Goal: Information Seeking & Learning: Compare options

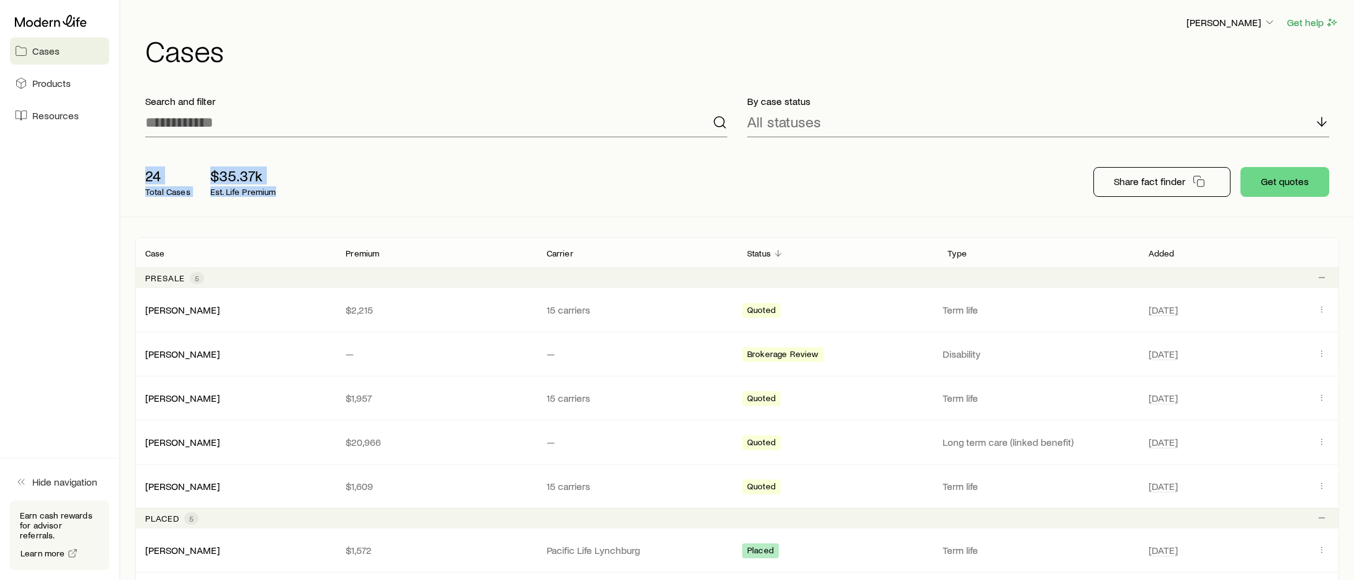
drag, startPoint x: 148, startPoint y: 177, endPoint x: 276, endPoint y: 191, distance: 128.5
click at [276, 191] on div "24 Total Cases $35.37k Est. Life Premium" at bounding box center [333, 182] width 397 height 50
click at [316, 200] on div "24 Total Cases $35.37k Est. Life Premium" at bounding box center [333, 182] width 397 height 50
click at [189, 311] on link "[PERSON_NAME]" at bounding box center [183, 309] width 74 height 12
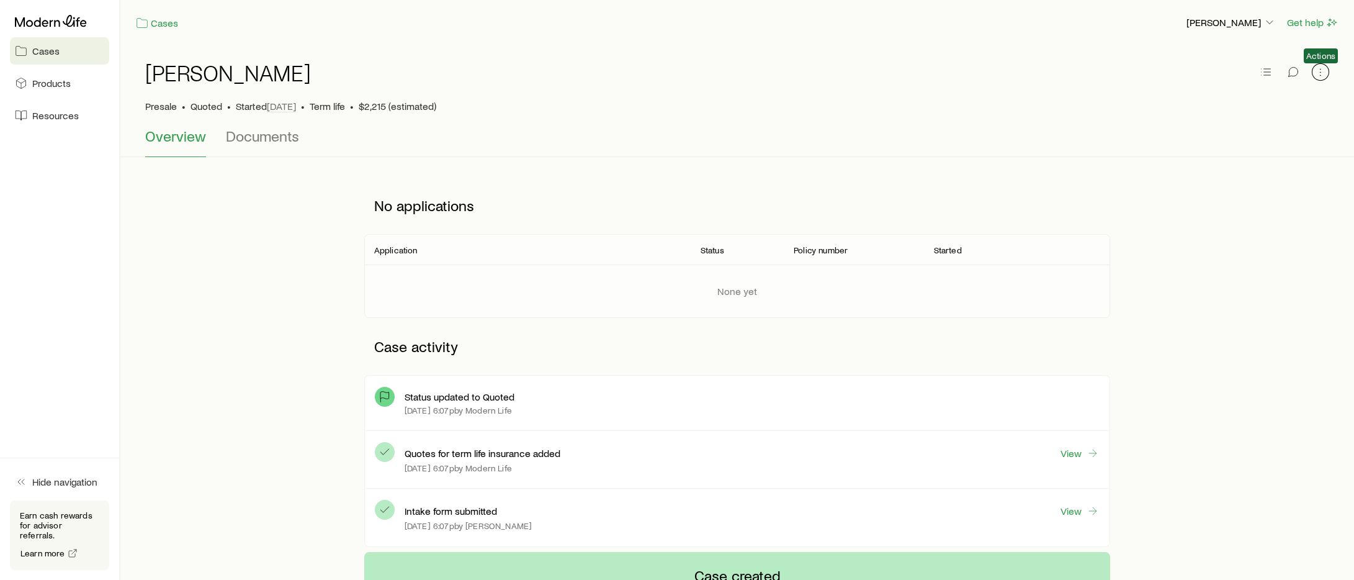
click at [1314, 70] on icon "button" at bounding box center [1320, 72] width 12 height 12
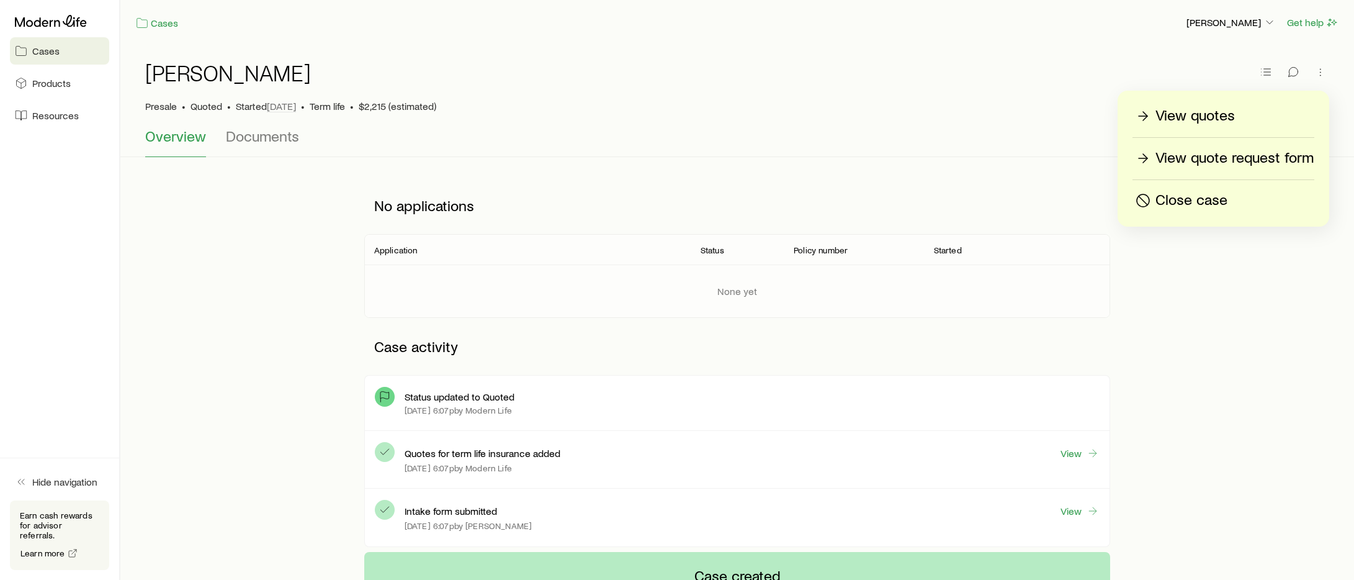
click at [1193, 119] on p "View quotes" at bounding box center [1194, 116] width 79 height 20
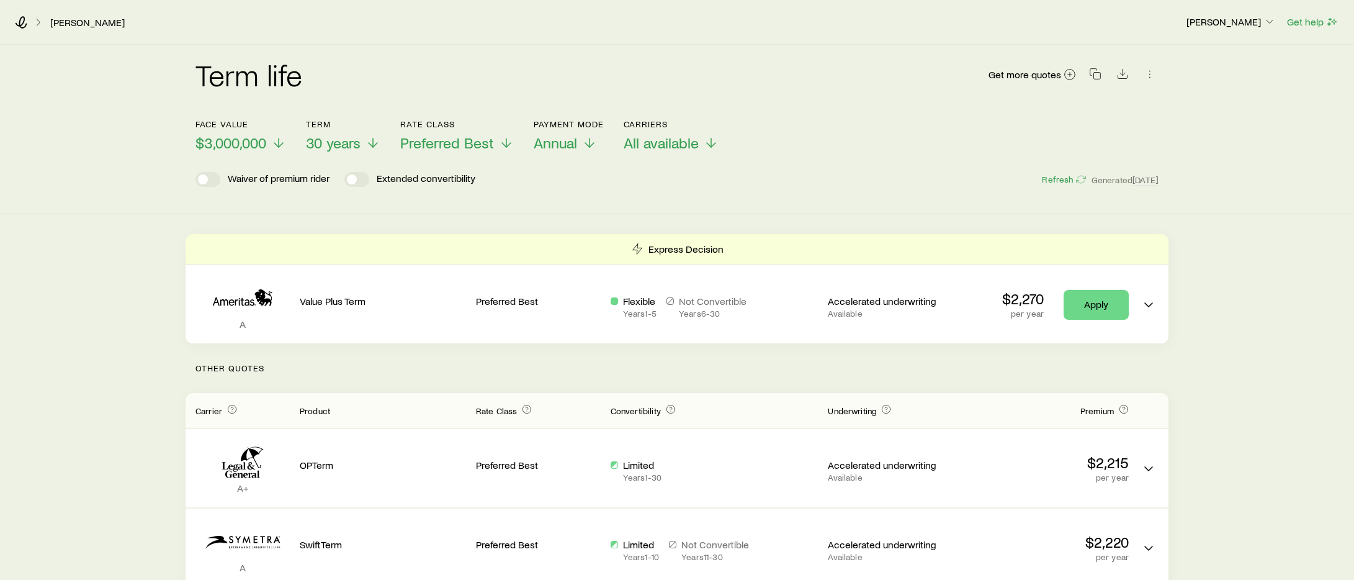
click at [195, 369] on p "Other Quotes" at bounding box center [677, 368] width 983 height 50
click at [180, 132] on div "Term life Get more quotes Face value $3,000,000 Term 30 years Rate Class Prefer…" at bounding box center [677, 129] width 1354 height 169
click at [216, 140] on span "$3,000,000" at bounding box center [230, 142] width 71 height 17
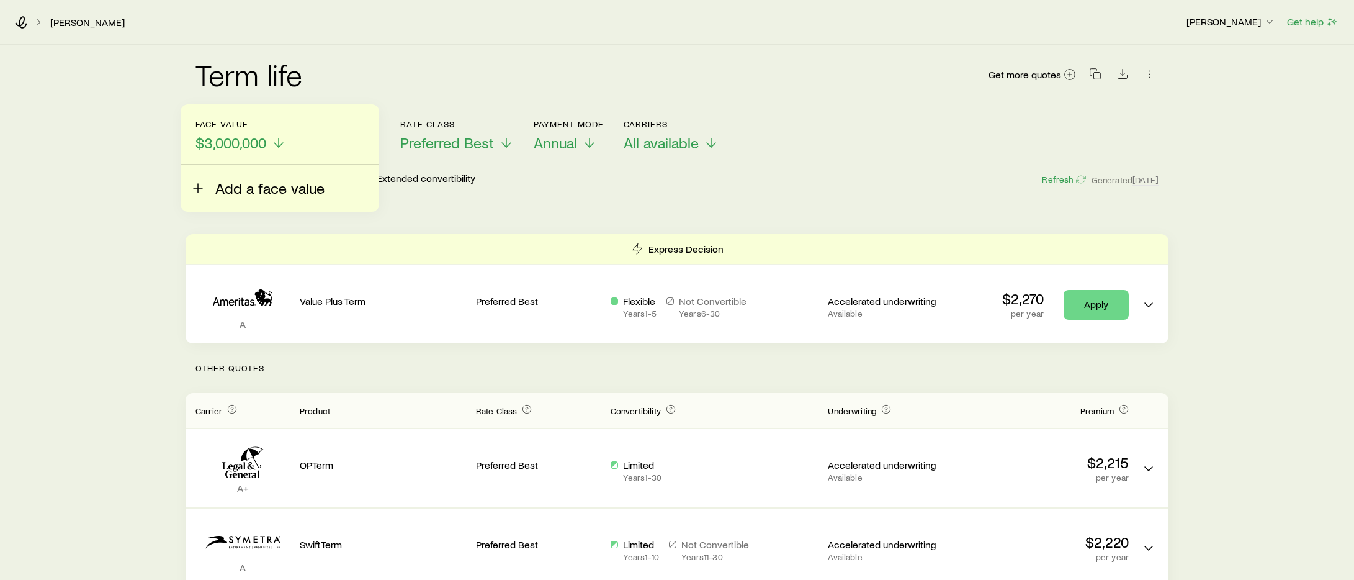
click at [310, 193] on span "Add a face value" at bounding box center [269, 187] width 109 height 17
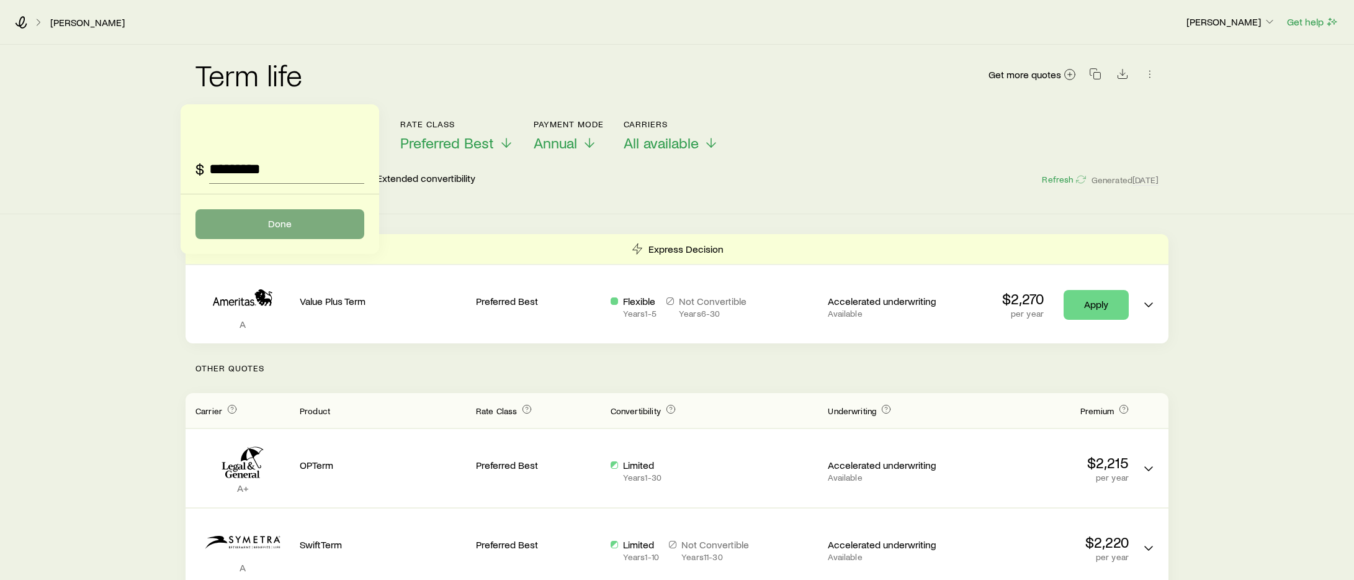
type input "*********"
click at [292, 227] on button "Done" at bounding box center [279, 224] width 169 height 30
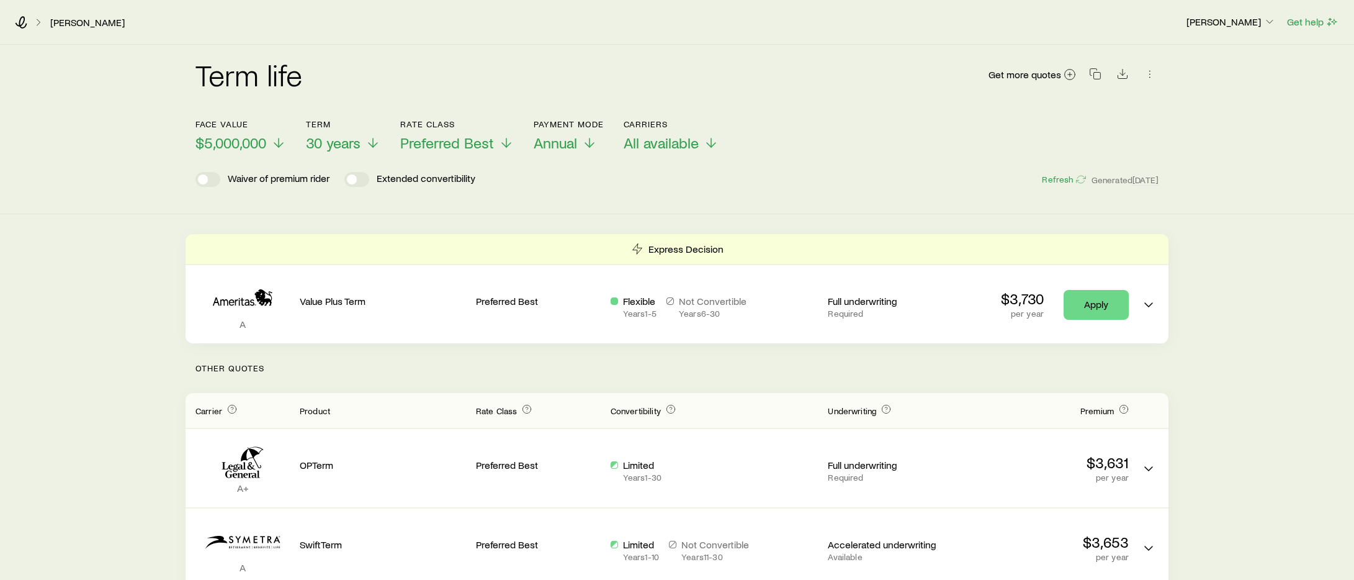
click at [256, 155] on header "Face value $5,000,000 Term 30 years Rate Class Preferred Best Payment Mode Annu…" at bounding box center [676, 156] width 963 height 74
click at [257, 148] on span "$5,000,000" at bounding box center [230, 142] width 71 height 17
click at [253, 135] on span "$3,000,000" at bounding box center [230, 142] width 71 height 17
click at [251, 141] on span "$5,000,000" at bounding box center [230, 142] width 71 height 17
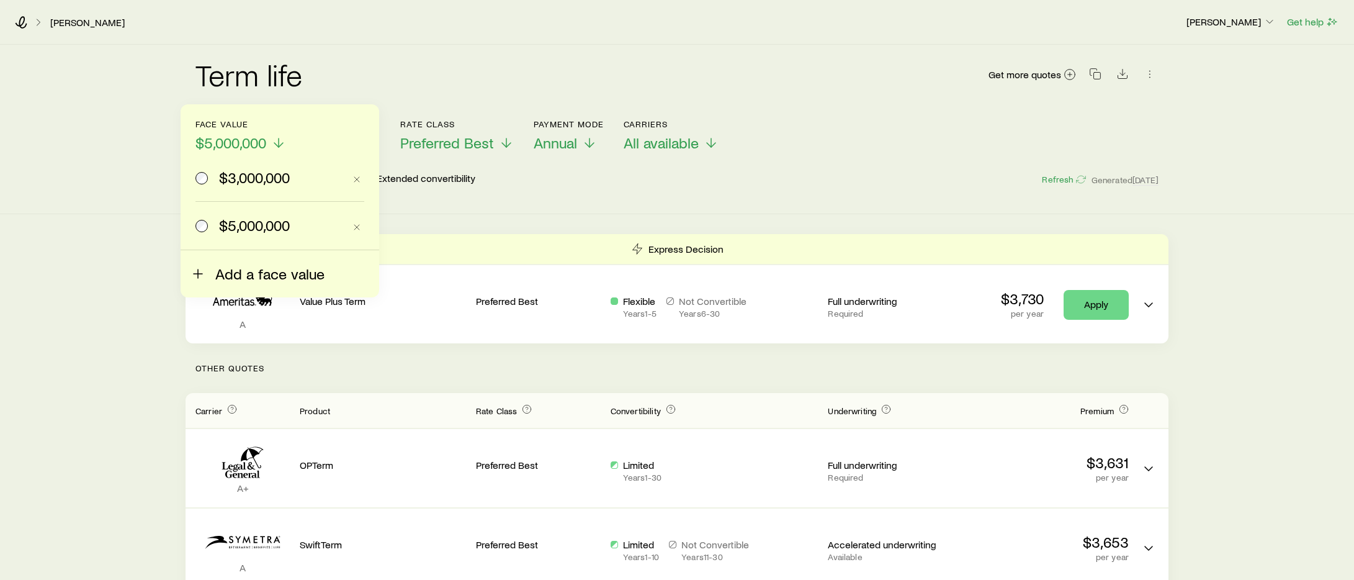
click at [244, 271] on span "Add a face value" at bounding box center [269, 273] width 109 height 17
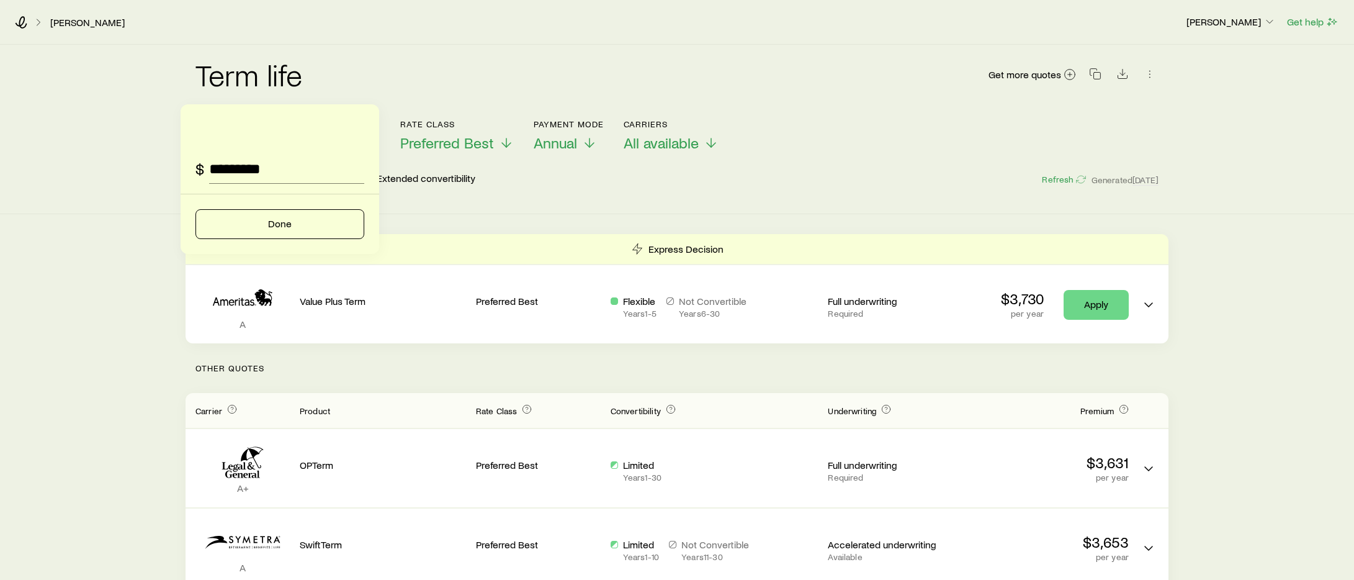
type input "*********"
click at [195, 209] on button "Done" at bounding box center [279, 224] width 169 height 30
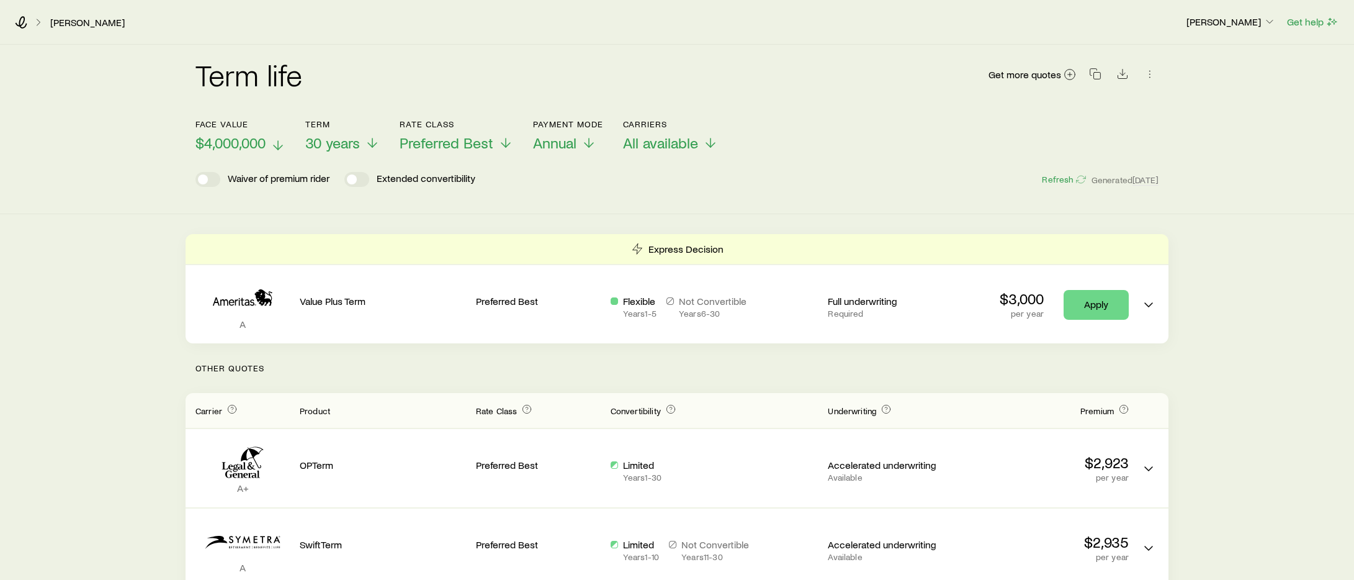
click at [236, 151] on span "$4,000,000" at bounding box center [230, 142] width 70 height 17
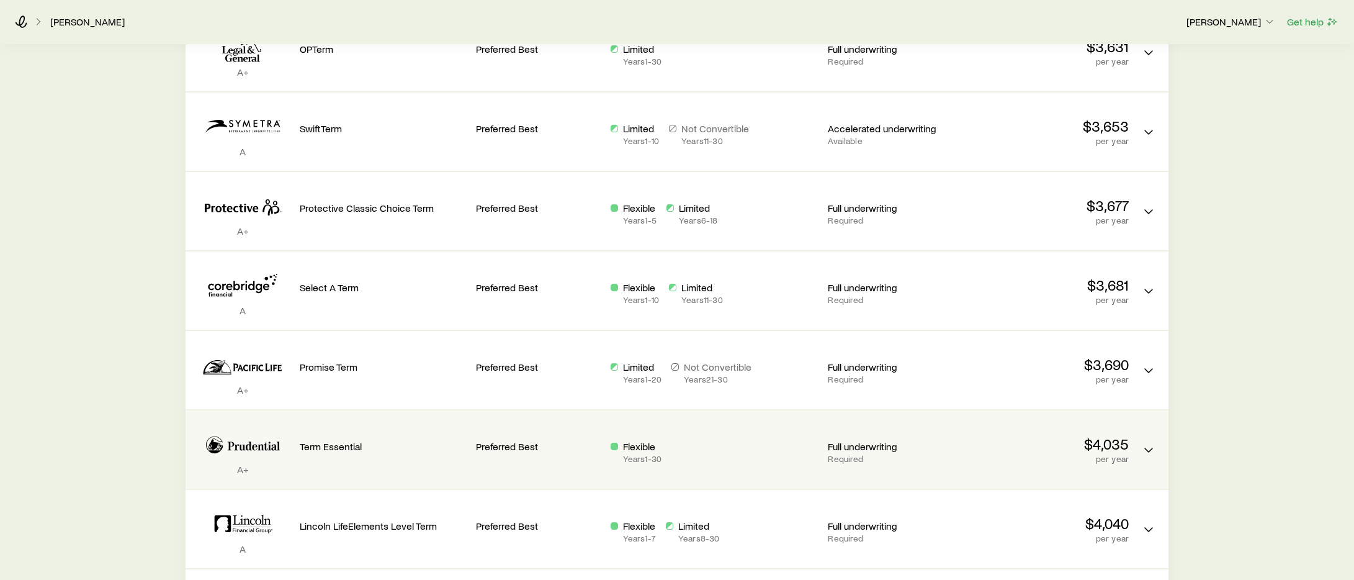
scroll to position [79, 0]
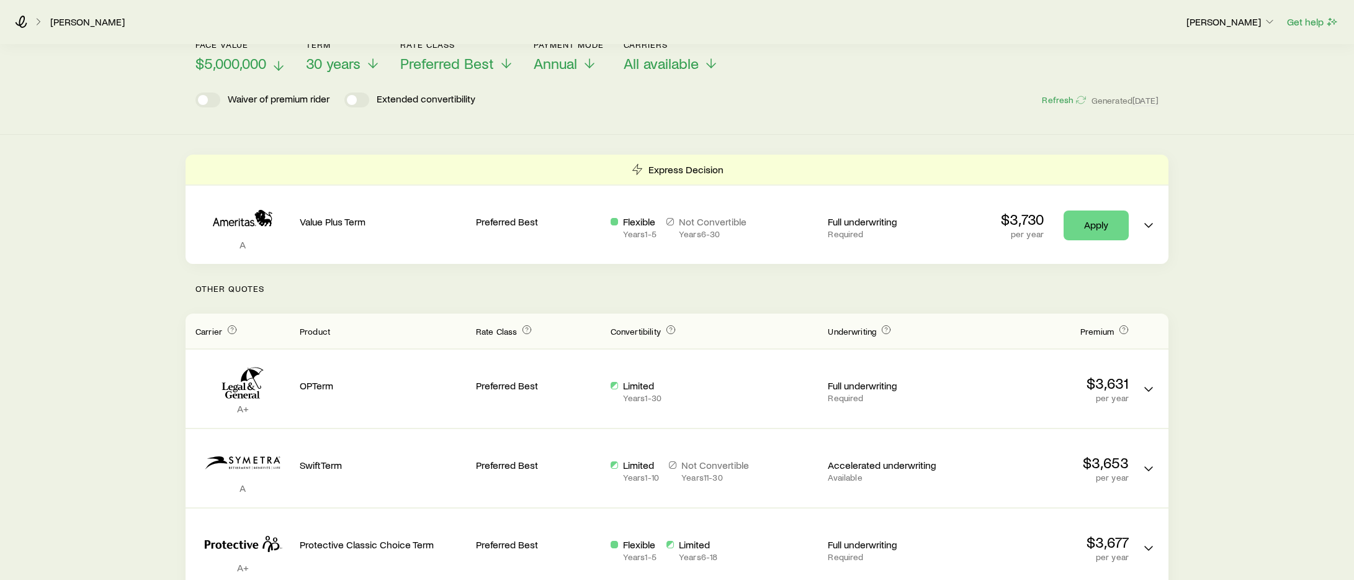
click at [253, 68] on span "$5,000,000" at bounding box center [230, 63] width 71 height 17
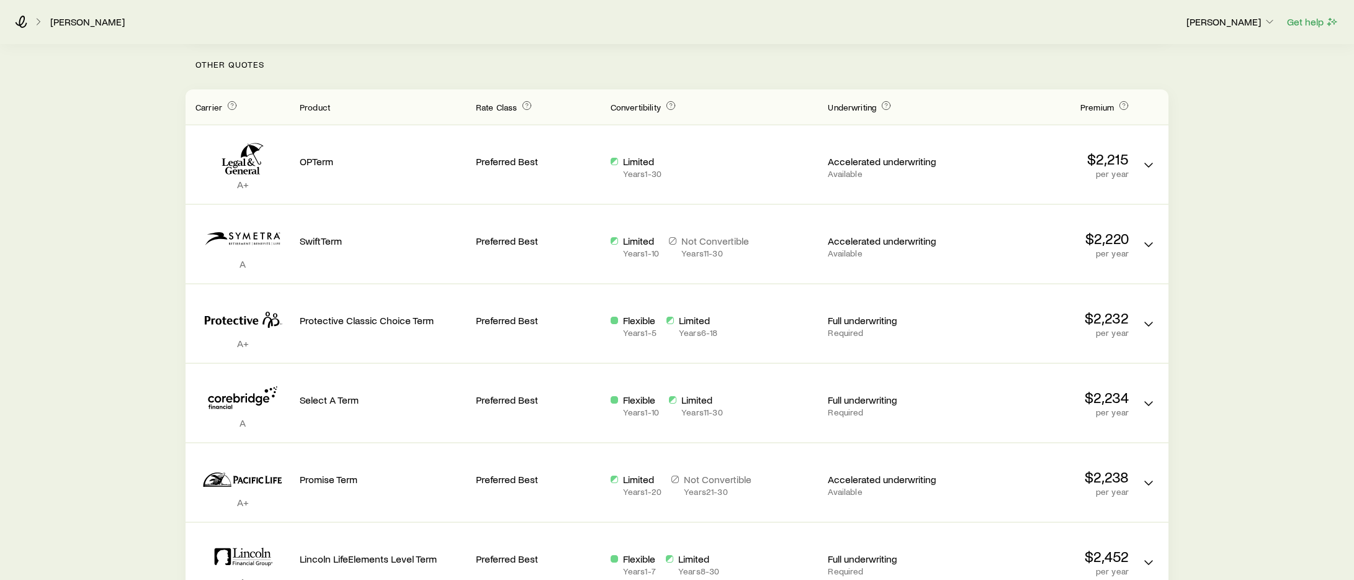
scroll to position [0, 0]
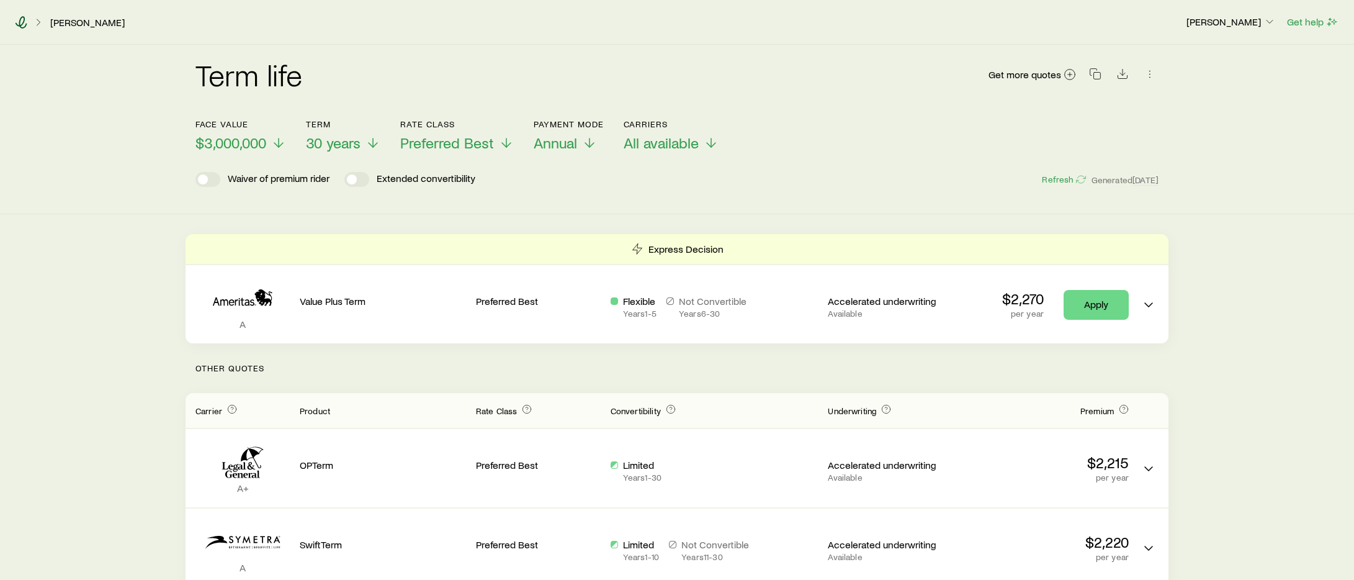
click at [24, 23] on icon at bounding box center [21, 22] width 12 height 12
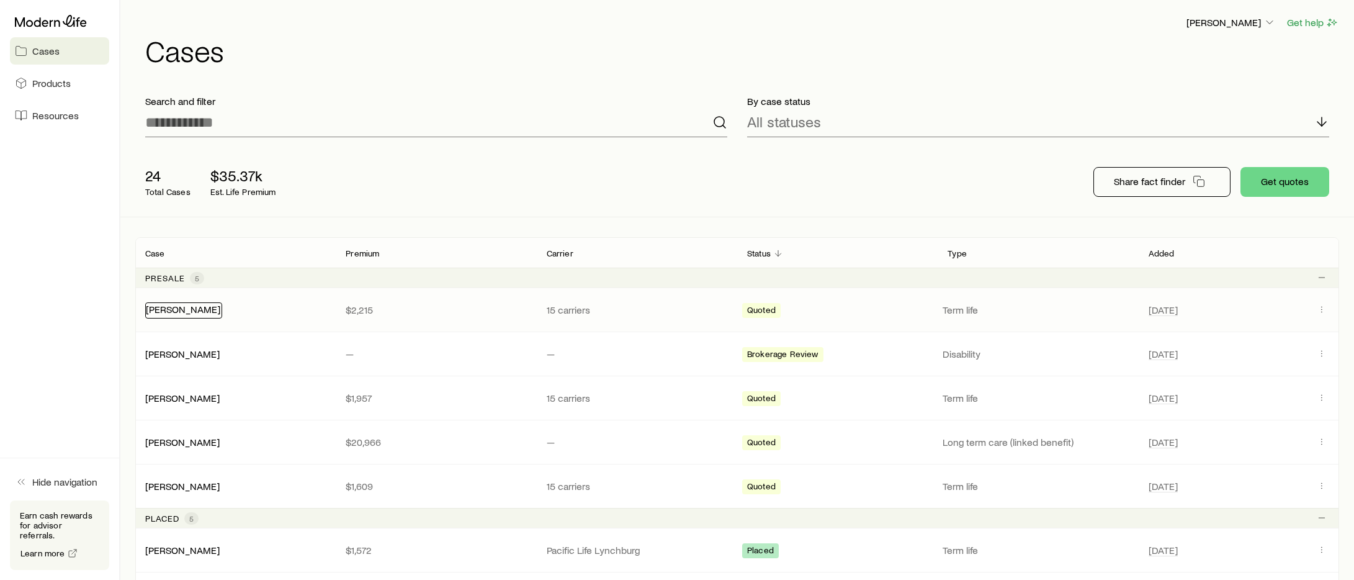
click at [199, 309] on link "[PERSON_NAME]" at bounding box center [183, 309] width 74 height 12
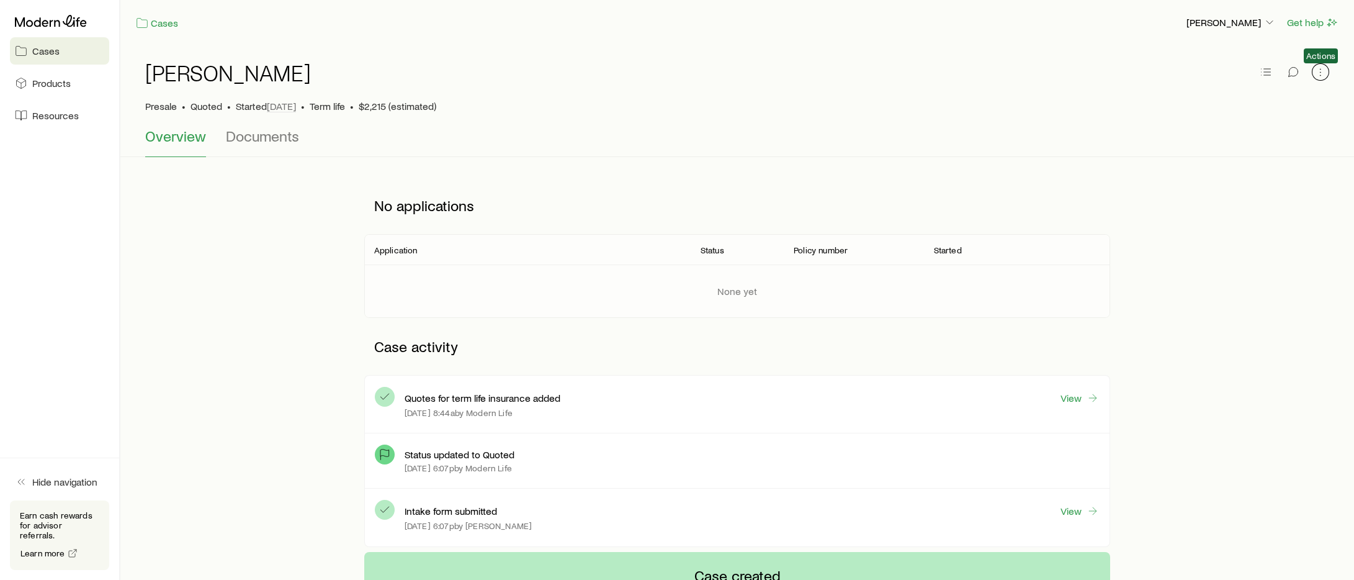
click at [1316, 74] on icon "button" at bounding box center [1320, 72] width 12 height 12
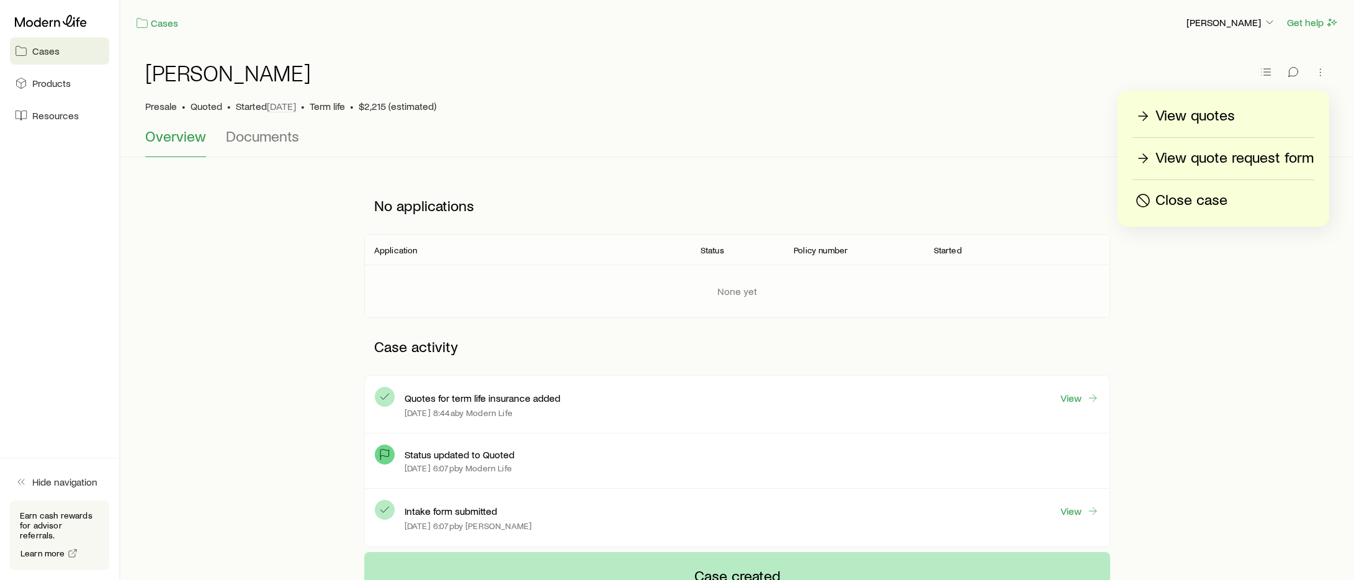
click at [1230, 115] on p "View quotes" at bounding box center [1194, 116] width 79 height 20
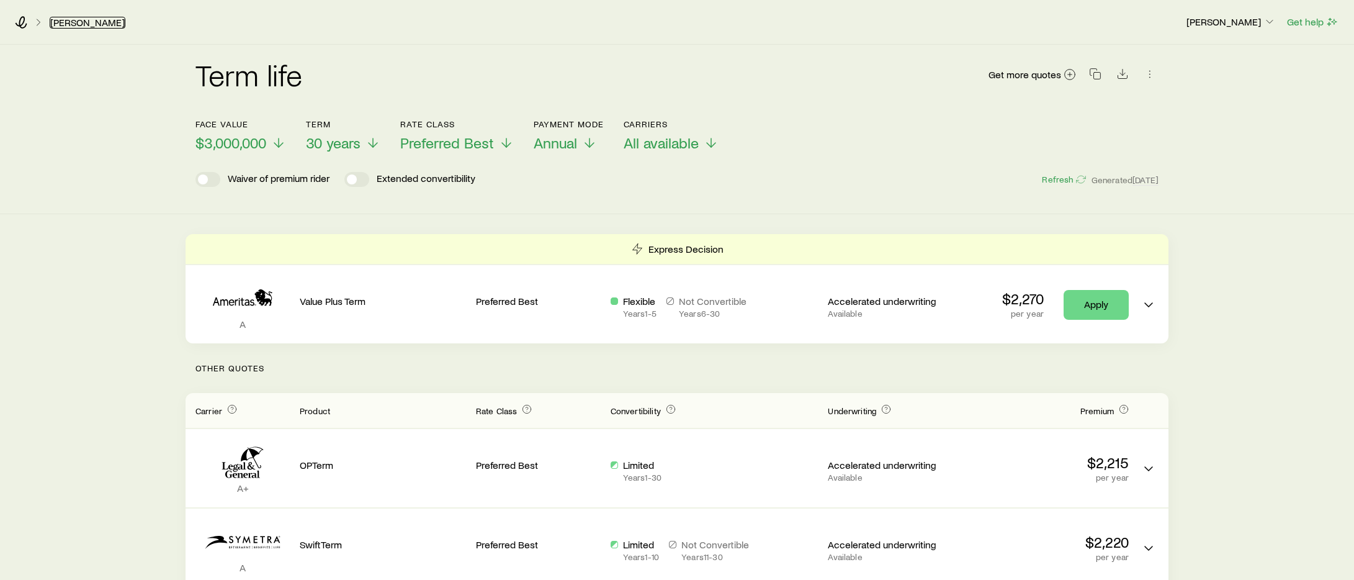
click at [109, 23] on link "[PERSON_NAME]" at bounding box center [88, 23] width 76 height 12
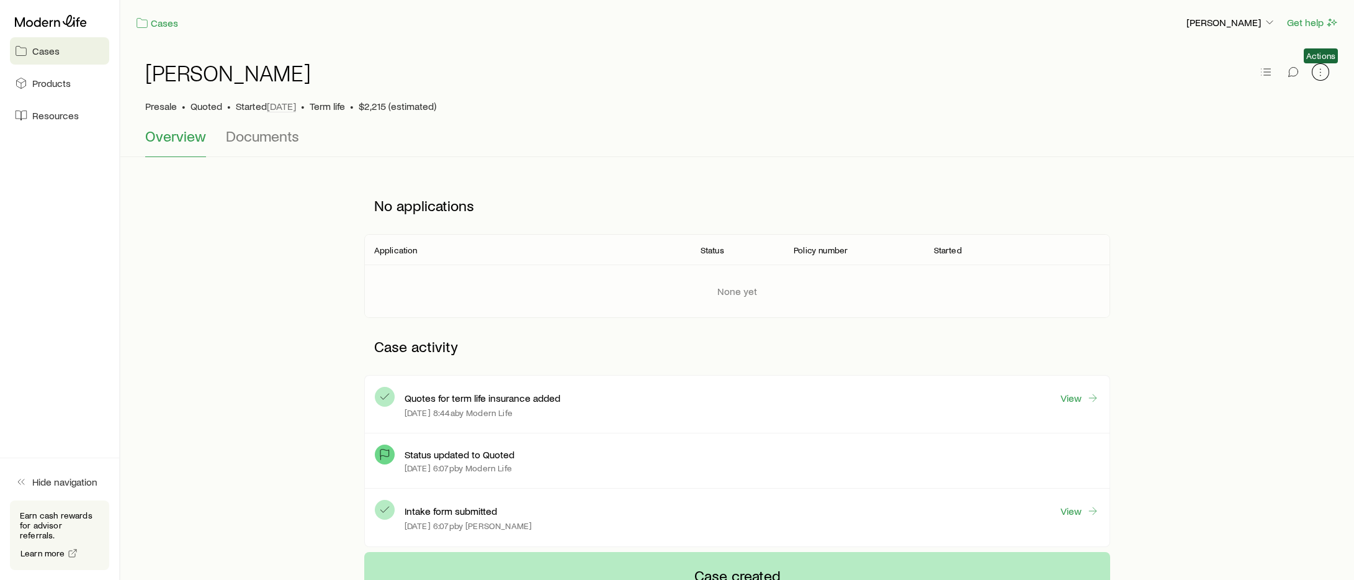
click at [1319, 69] on icon "button" at bounding box center [1320, 72] width 12 height 12
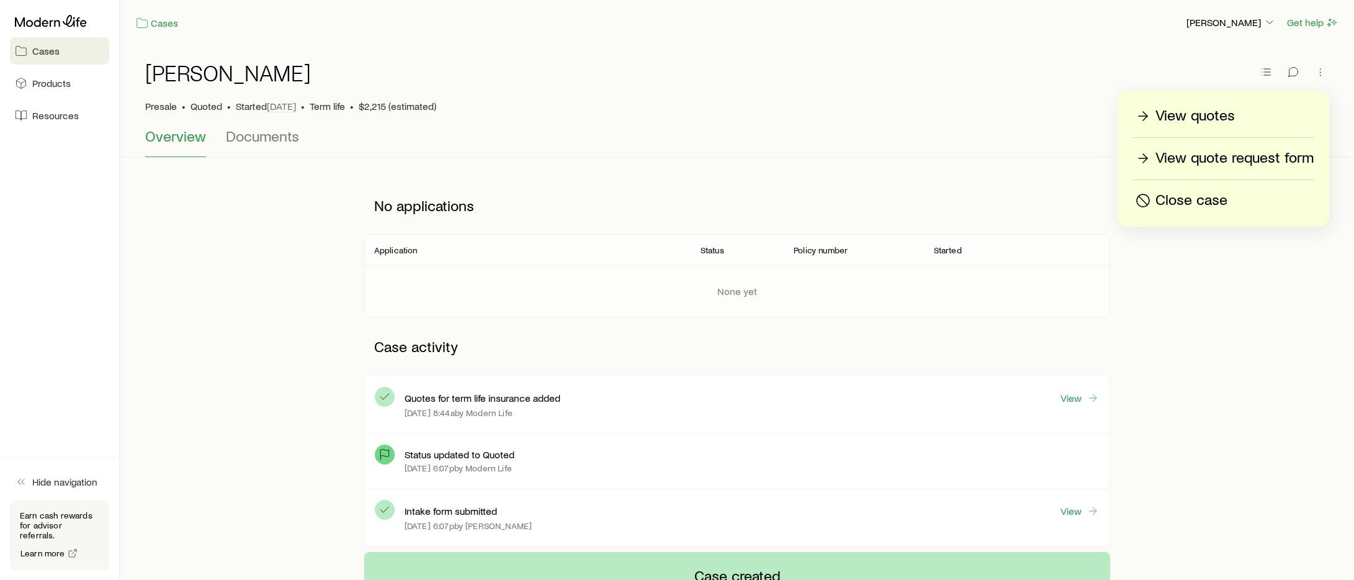
click at [1207, 120] on p "View quotes" at bounding box center [1194, 116] width 79 height 20
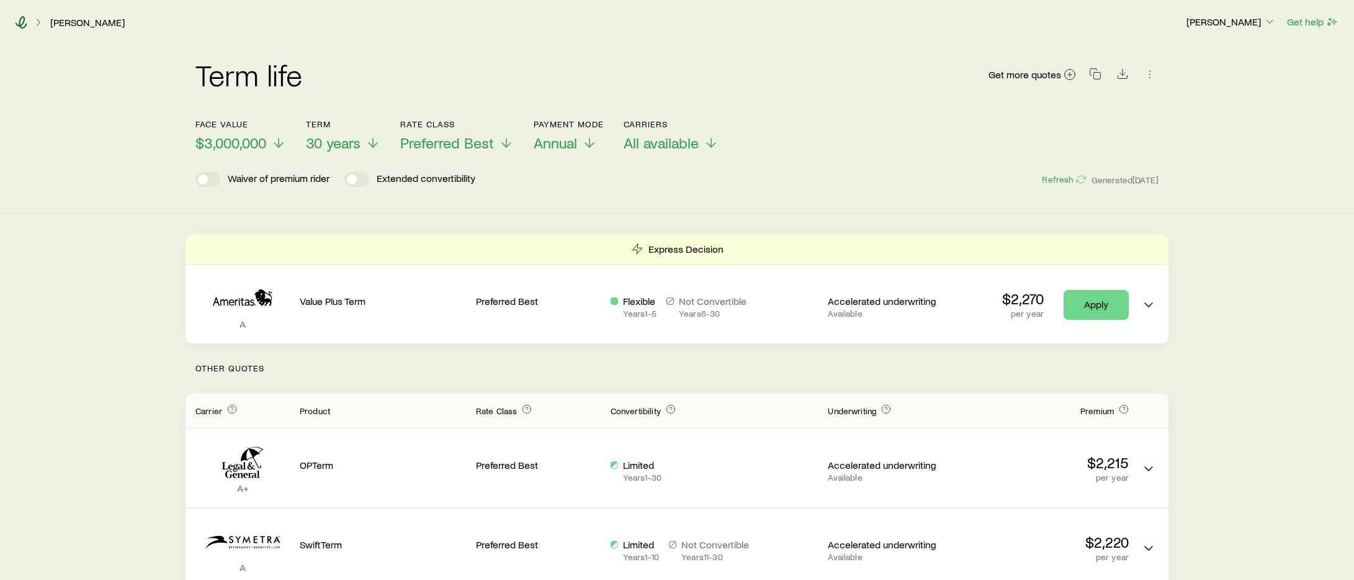
click at [23, 20] on icon at bounding box center [21, 22] width 12 height 12
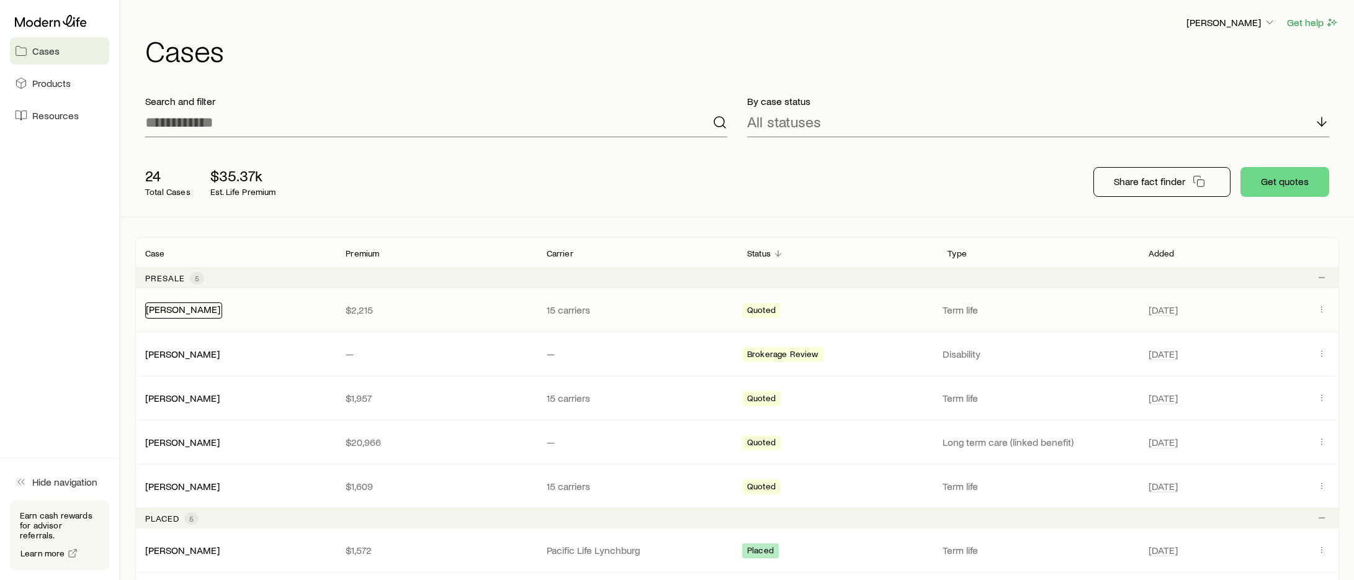
click at [186, 308] on link "[PERSON_NAME]" at bounding box center [183, 309] width 74 height 12
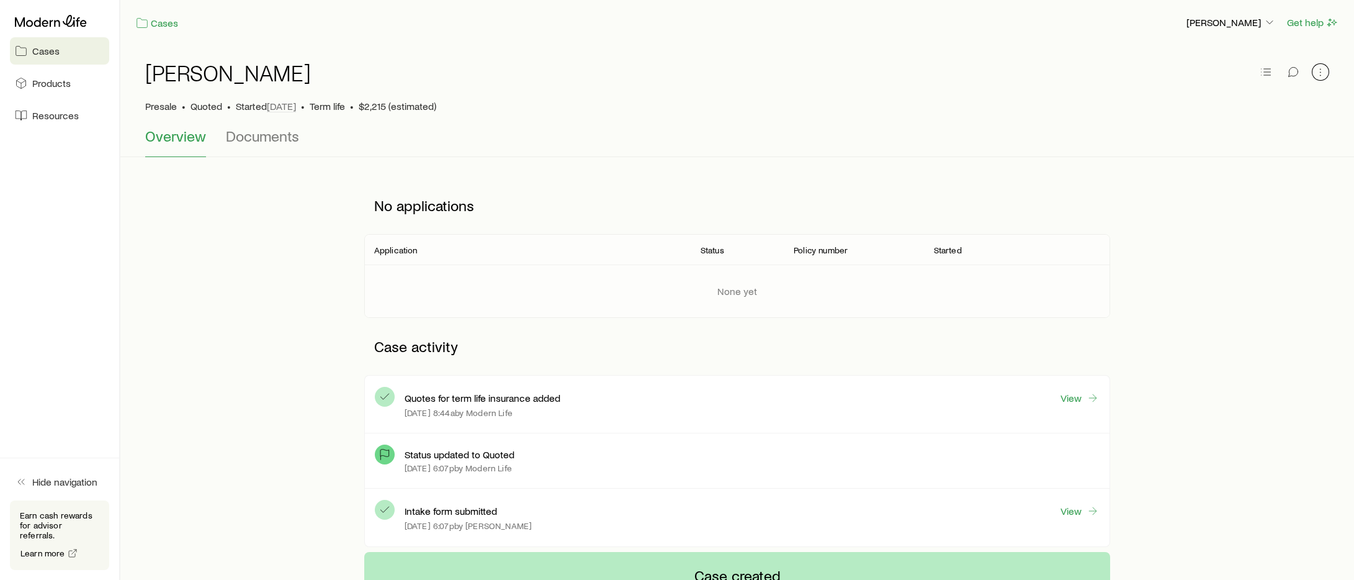
click at [1322, 71] on icon "button" at bounding box center [1320, 72] width 12 height 12
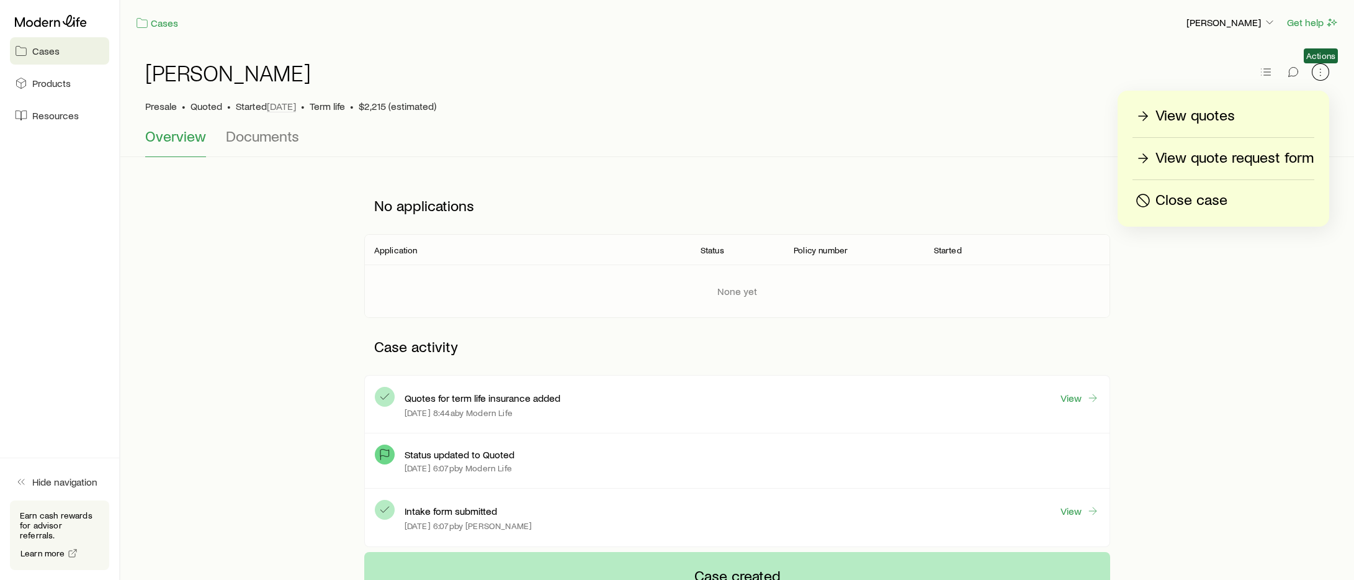
click at [1322, 71] on icon "button" at bounding box center [1320, 72] width 12 height 12
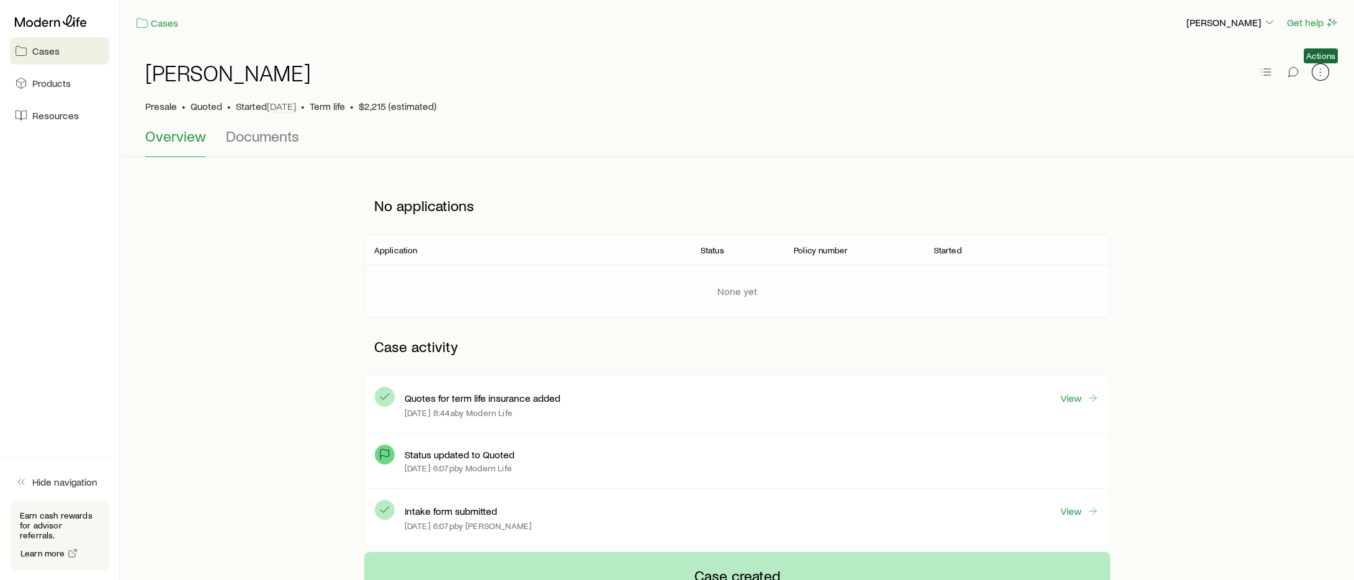
click at [1322, 71] on icon "button" at bounding box center [1320, 72] width 12 height 12
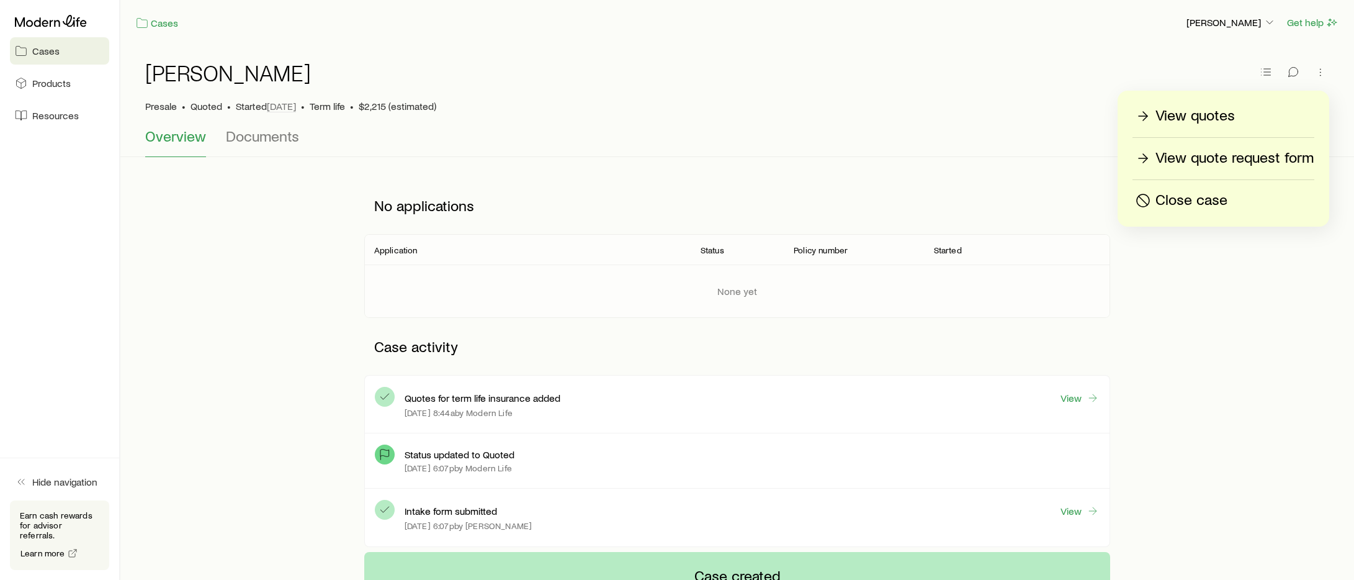
click at [307, 203] on div "No applications Application Status Policy number Started None yet Case activity…" at bounding box center [737, 364] width 1194 height 375
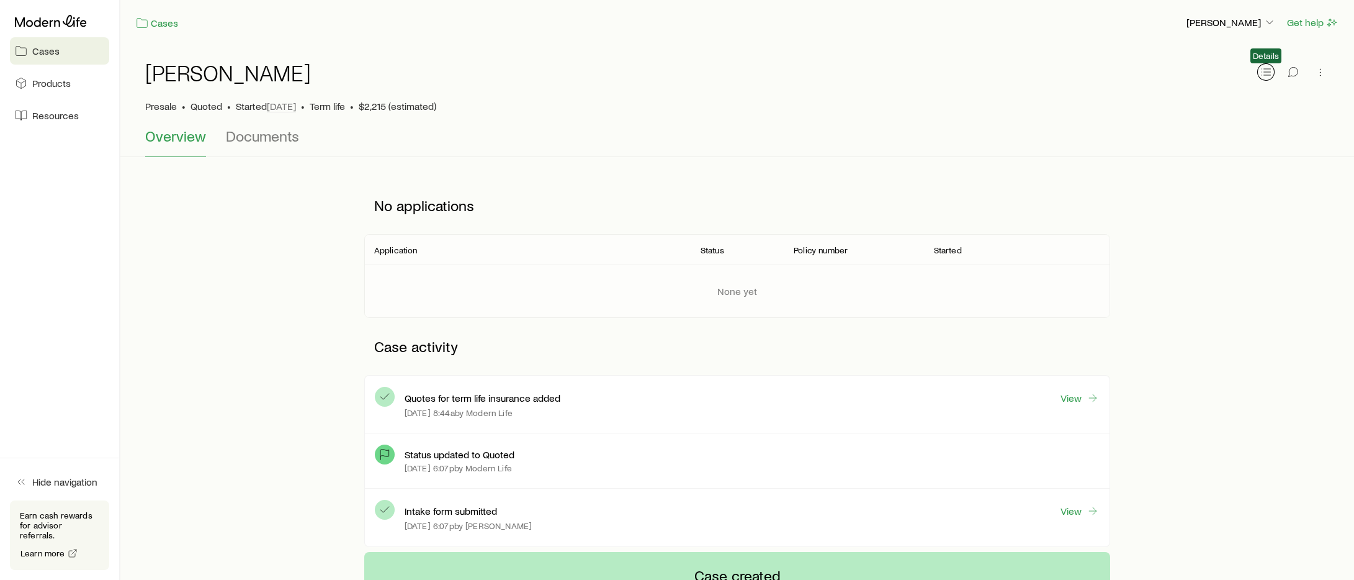
click at [1271, 71] on icon "button" at bounding box center [1266, 72] width 12 height 12
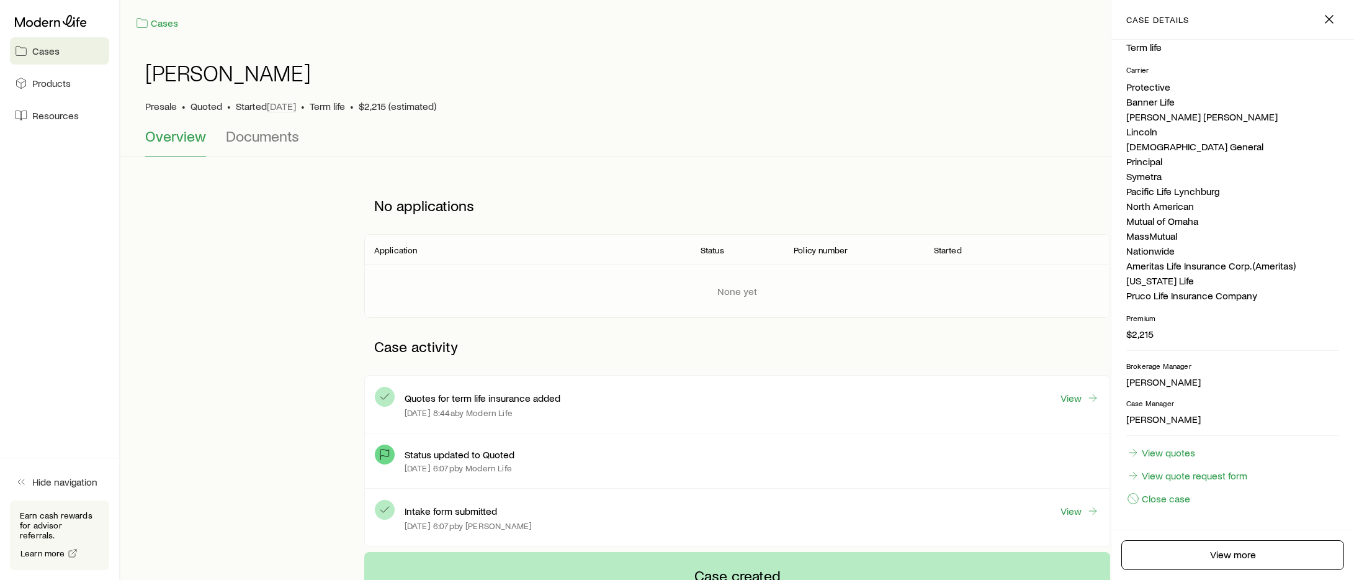
scroll to position [311, 0]
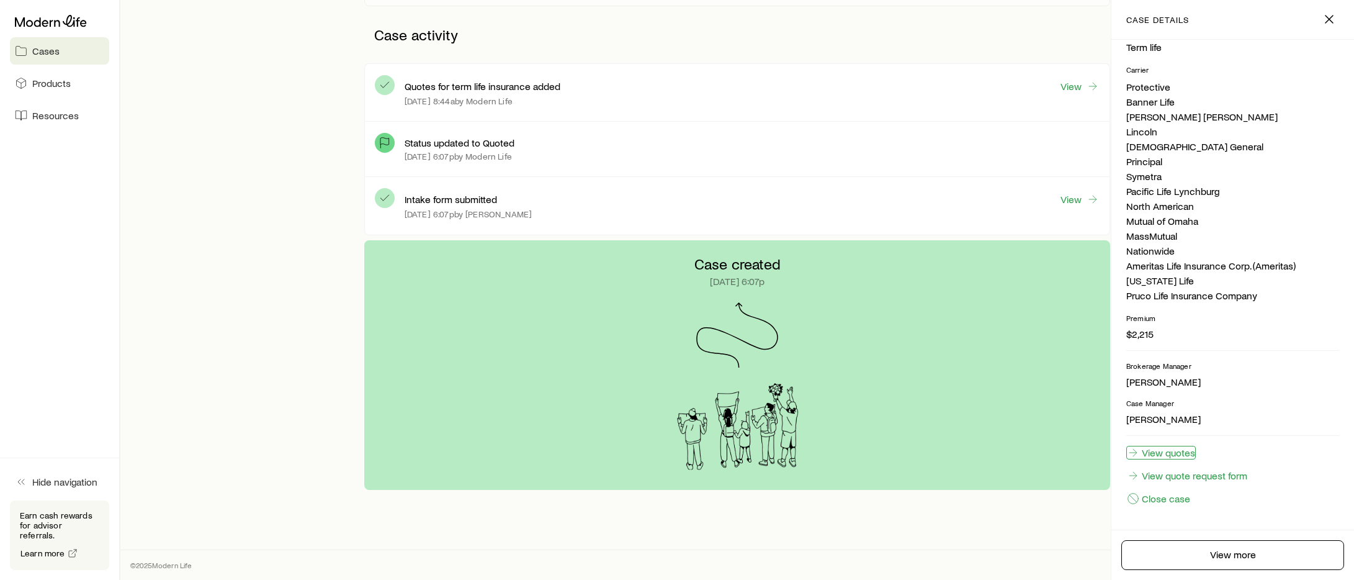
click at [1168, 450] on link "View quotes" at bounding box center [1160, 453] width 69 height 14
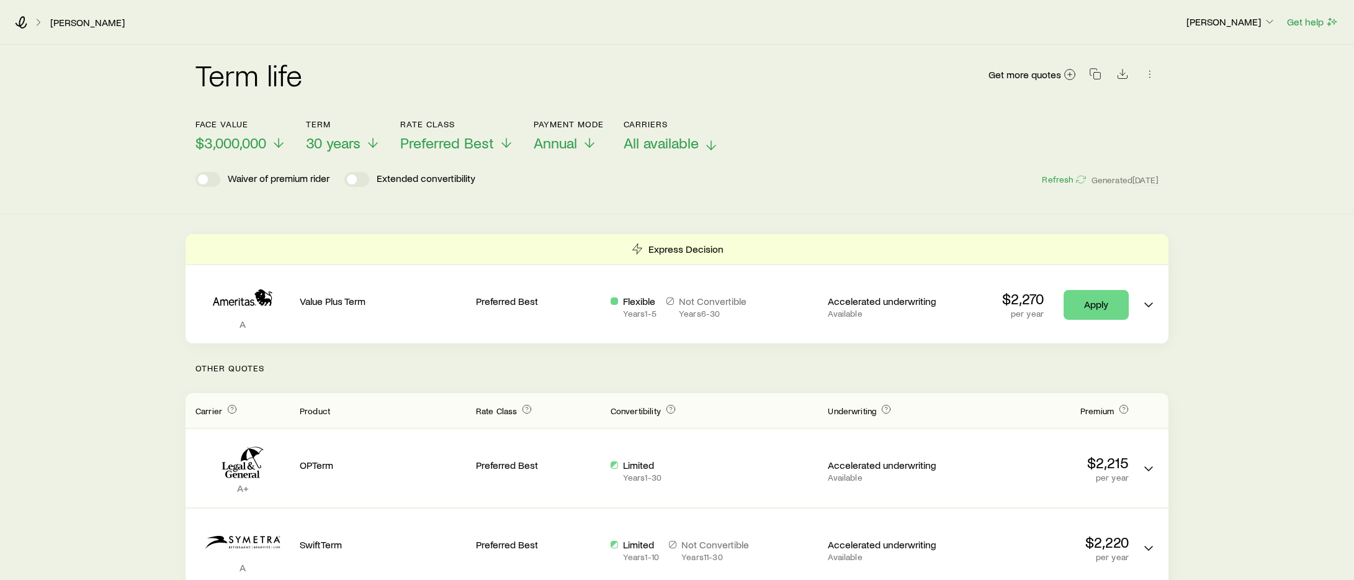
click at [678, 143] on span "All available" at bounding box center [661, 142] width 75 height 17
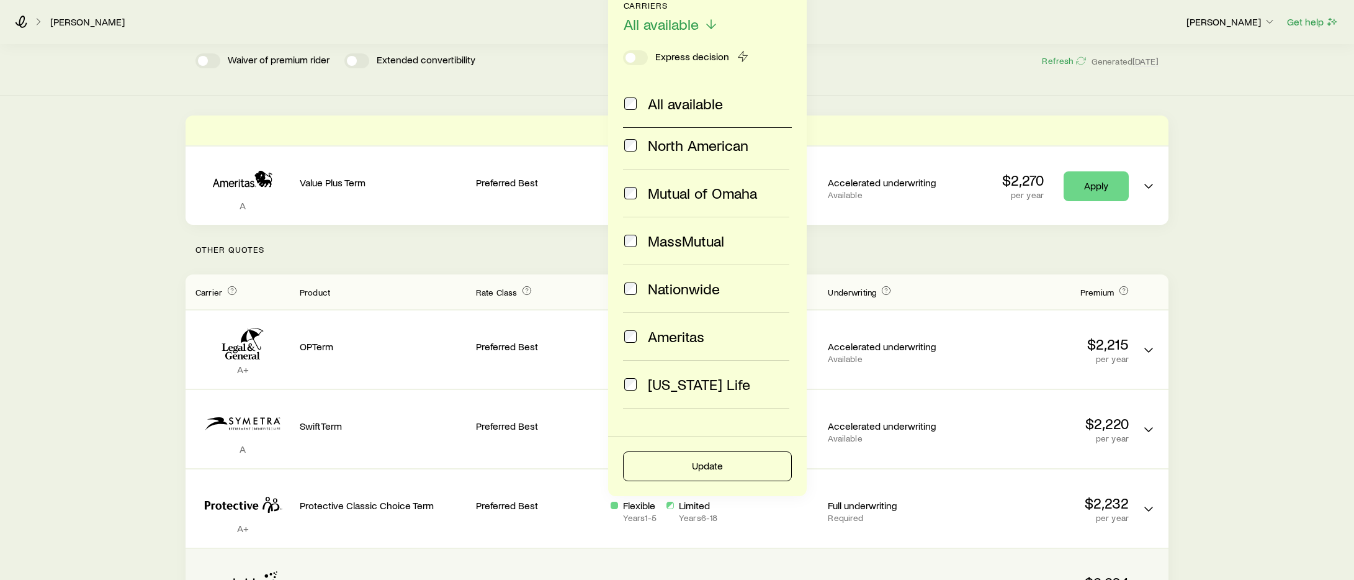
scroll to position [185, 0]
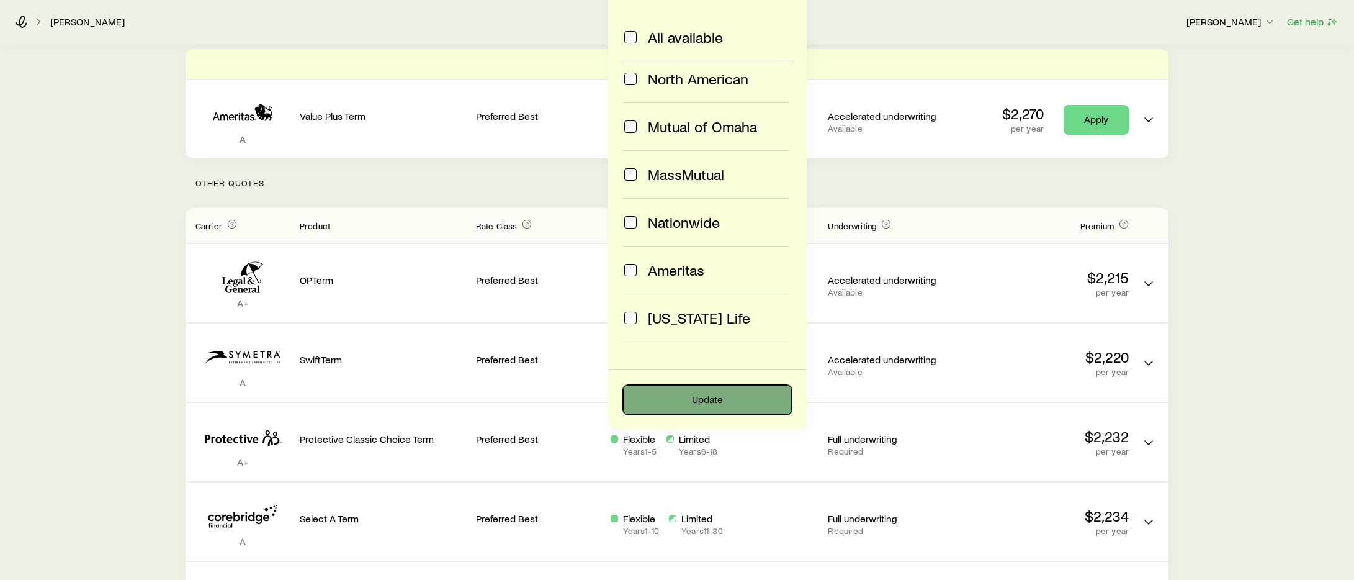
click at [713, 400] on button "Update" at bounding box center [707, 400] width 169 height 30
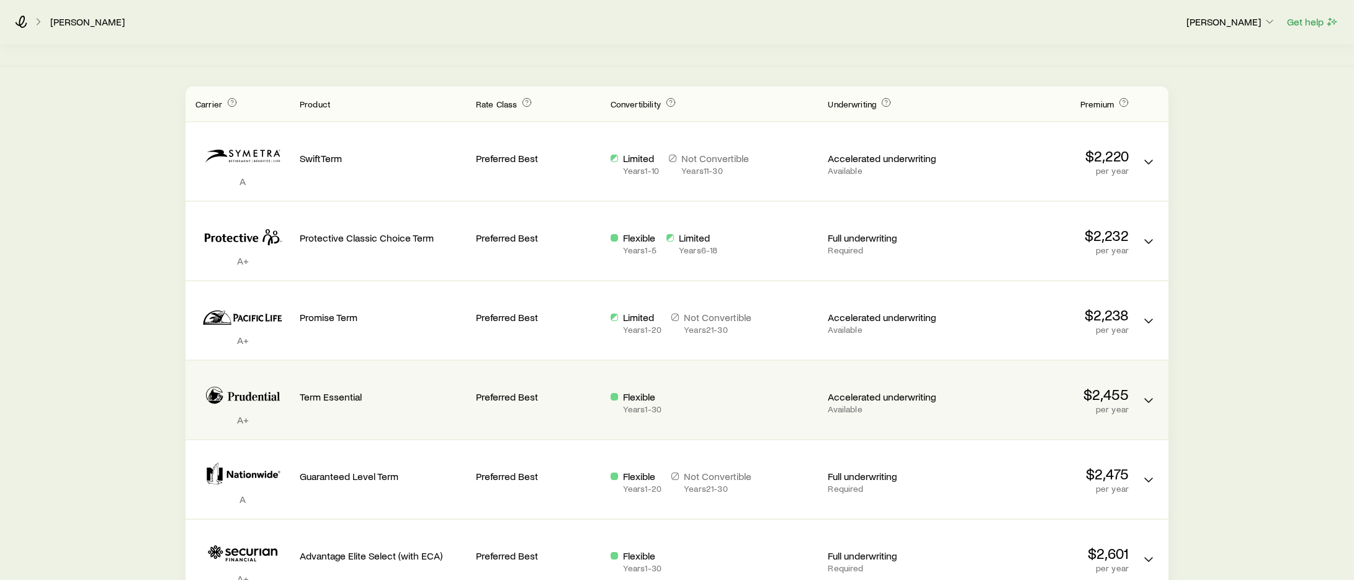
scroll to position [0, 0]
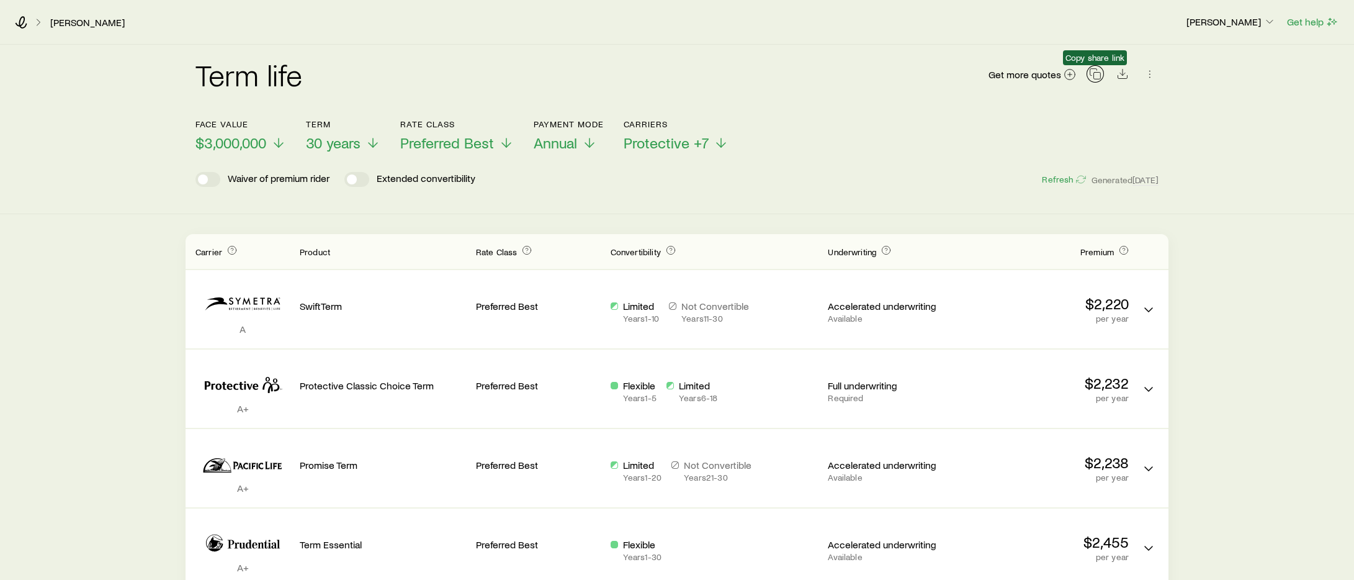
click at [1096, 75] on icon "button" at bounding box center [1095, 74] width 12 height 12
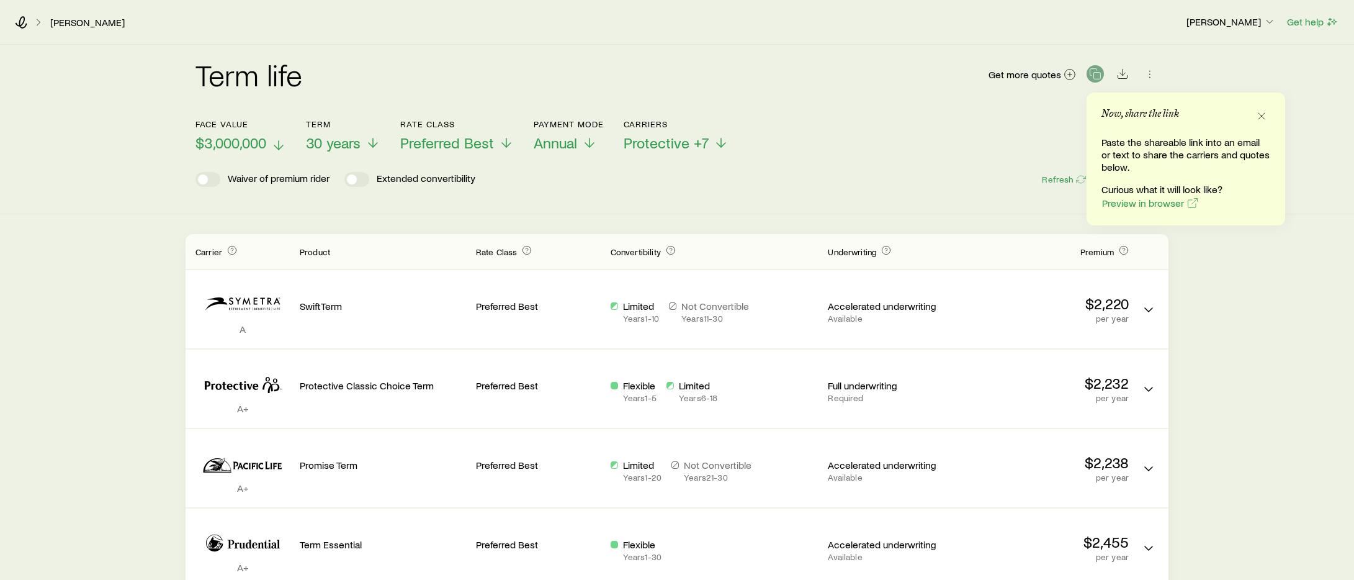
click at [245, 140] on span "$3,000,000" at bounding box center [230, 142] width 71 height 17
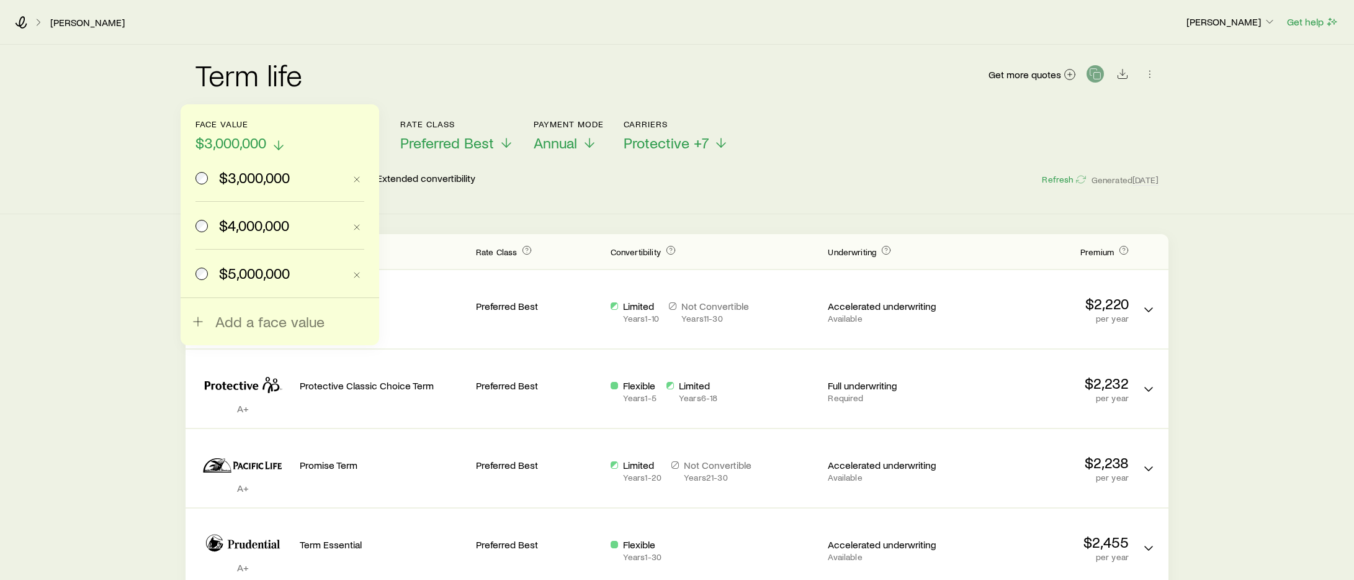
click at [236, 147] on span "$3,000,000" at bounding box center [230, 142] width 71 height 17
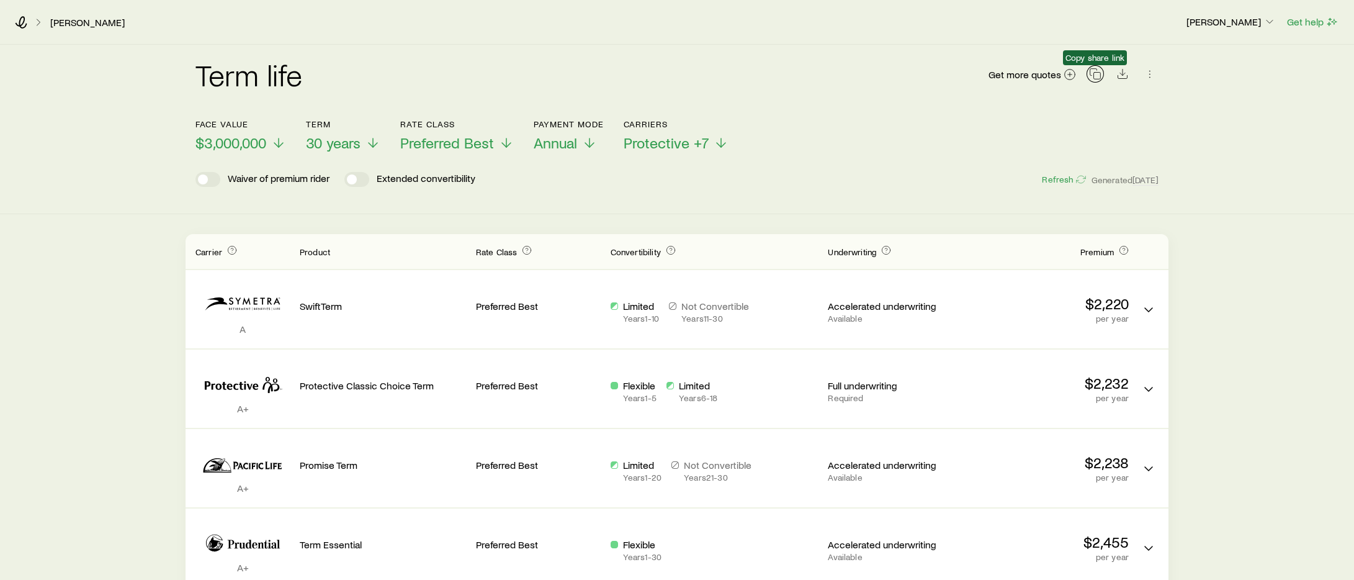
click at [1095, 75] on icon "button" at bounding box center [1095, 74] width 12 height 12
